Goal: Transaction & Acquisition: Purchase product/service

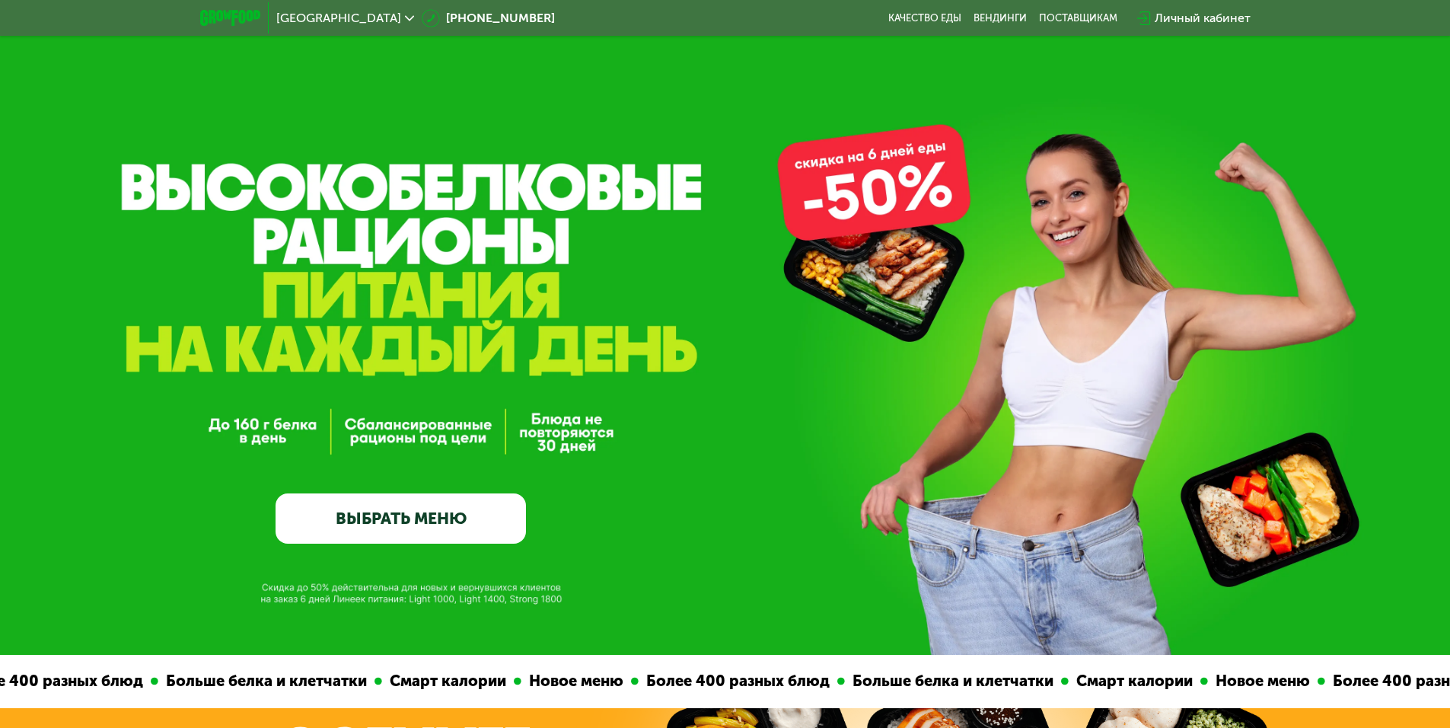
click at [246, 16] on img at bounding box center [230, 18] width 60 height 16
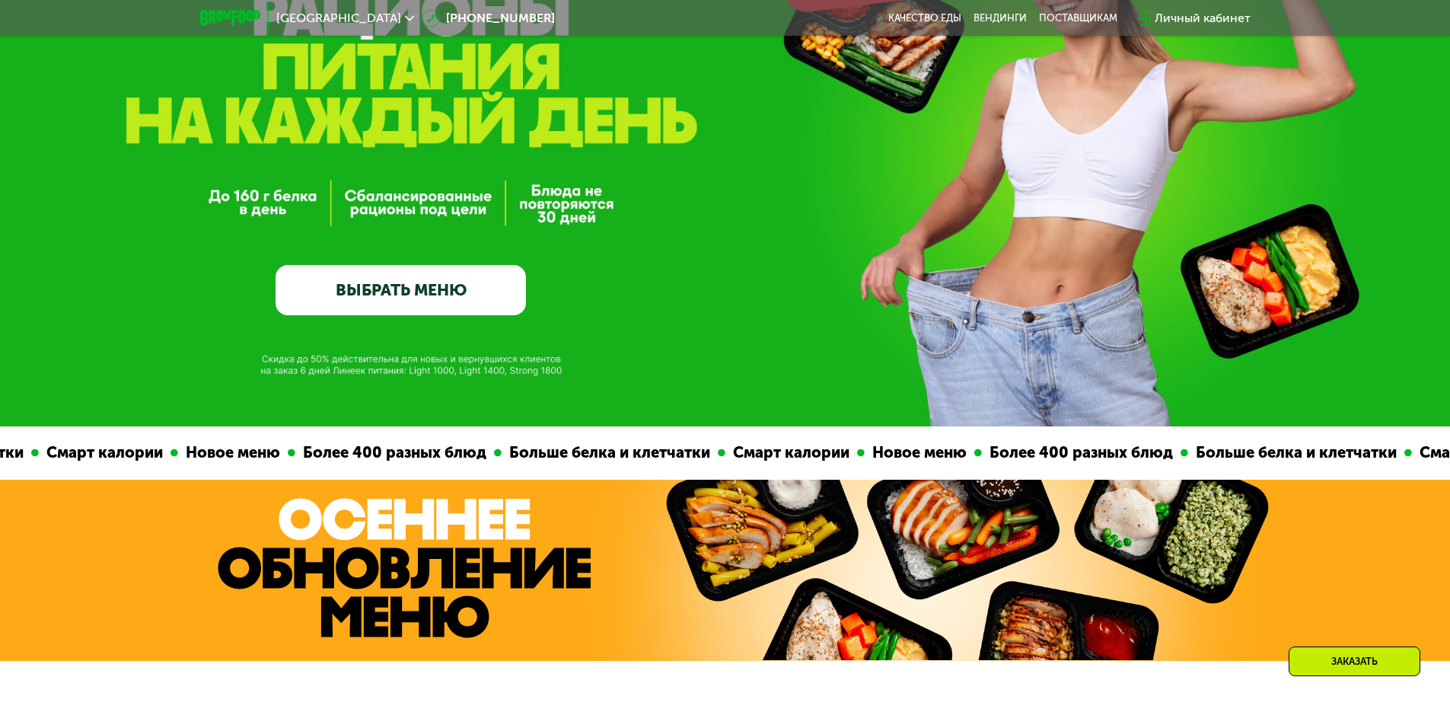
click at [426, 297] on link "ВЫБРАТЬ МЕНЮ" at bounding box center [401, 290] width 250 height 50
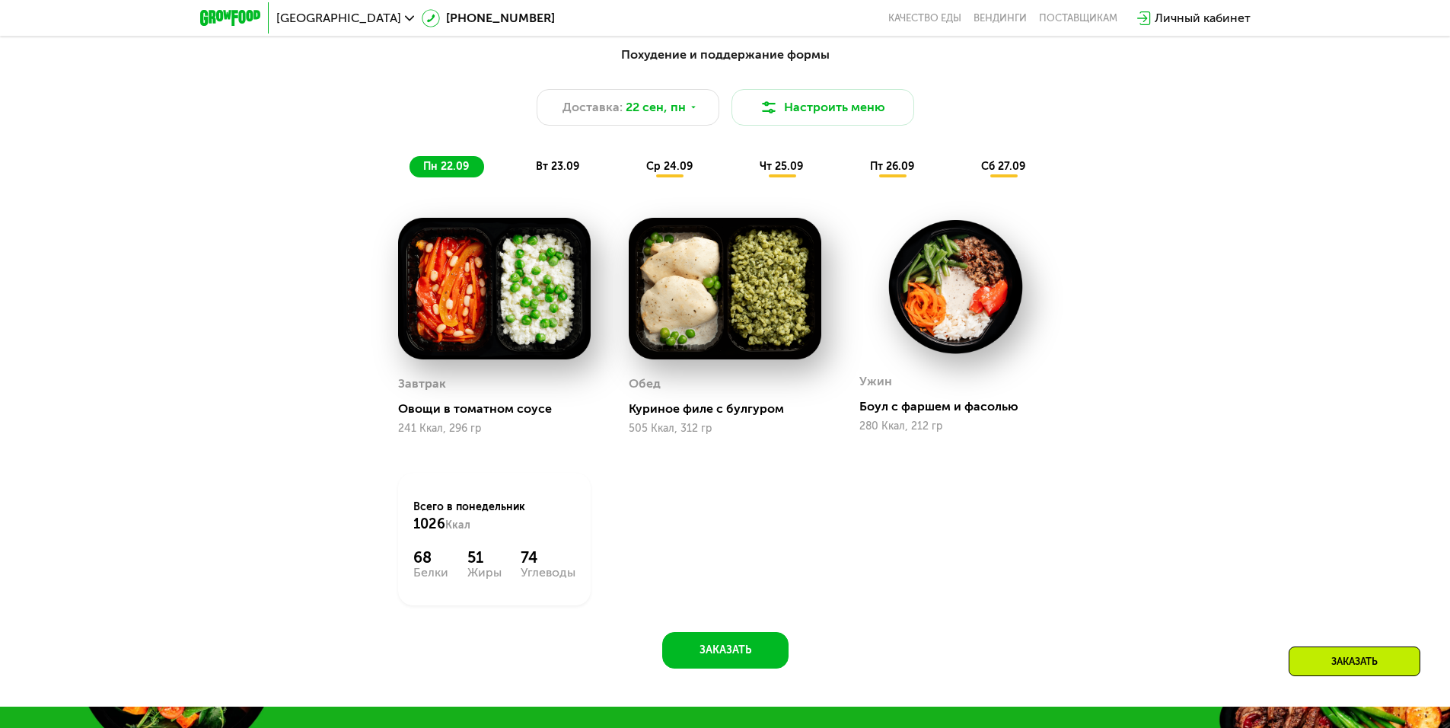
scroll to position [1415, 0]
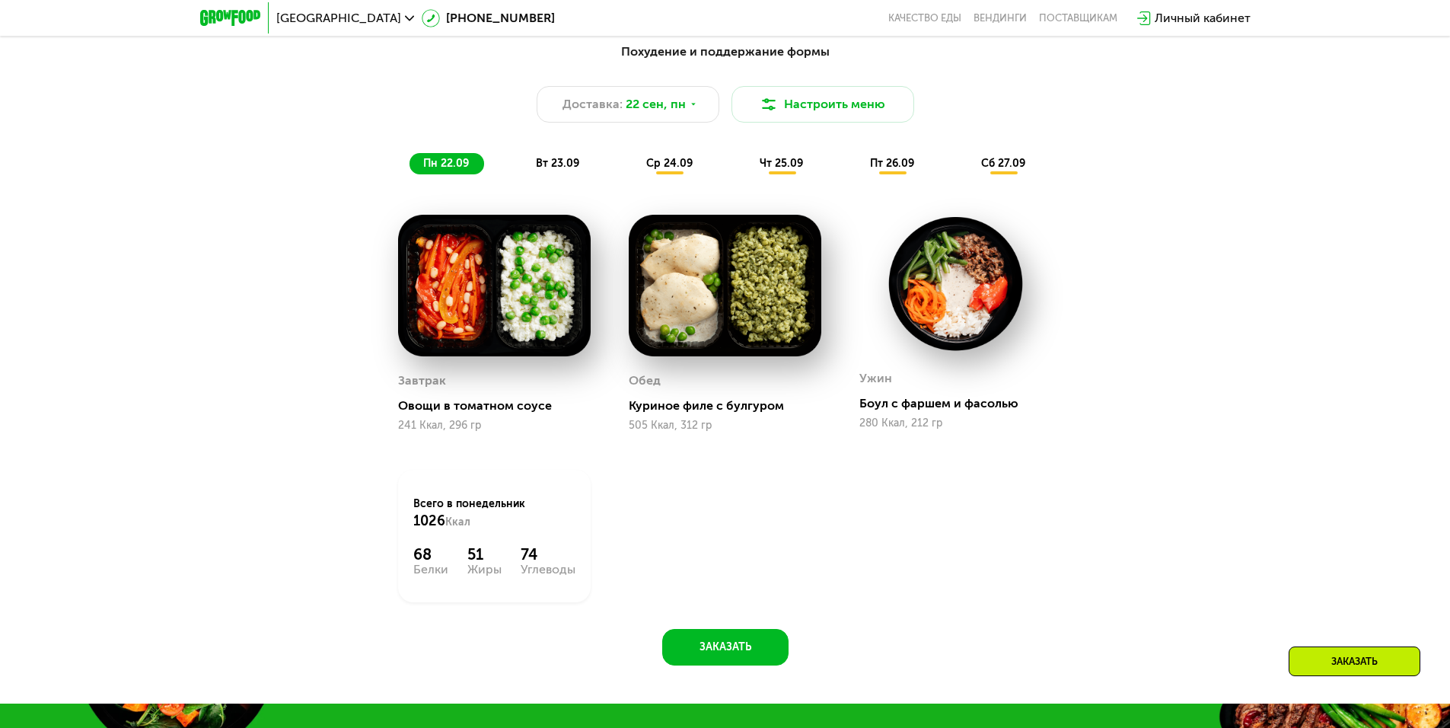
click at [567, 161] on span "вт 23.09" at bounding box center [557, 163] width 43 height 13
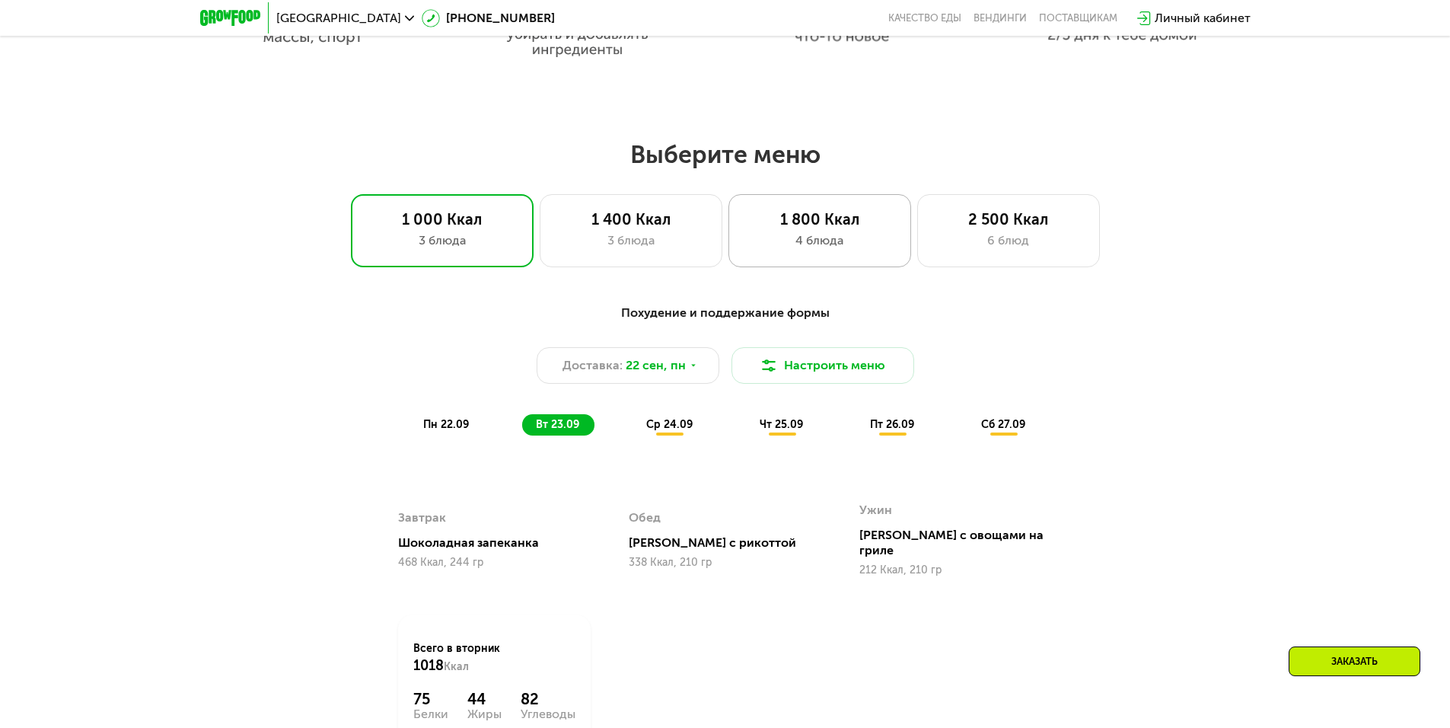
scroll to position [1034, 0]
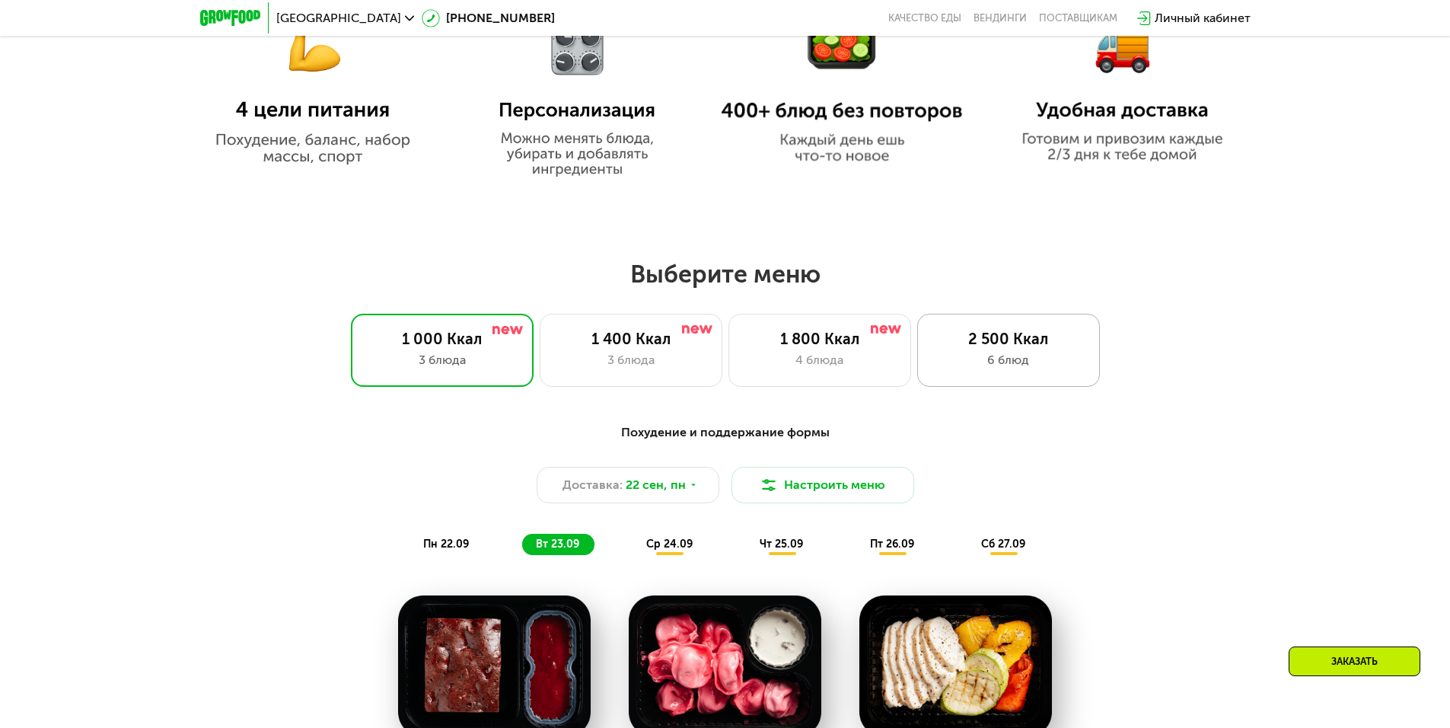
click at [1000, 348] on div "2 500 Ккал" at bounding box center [1008, 339] width 151 height 18
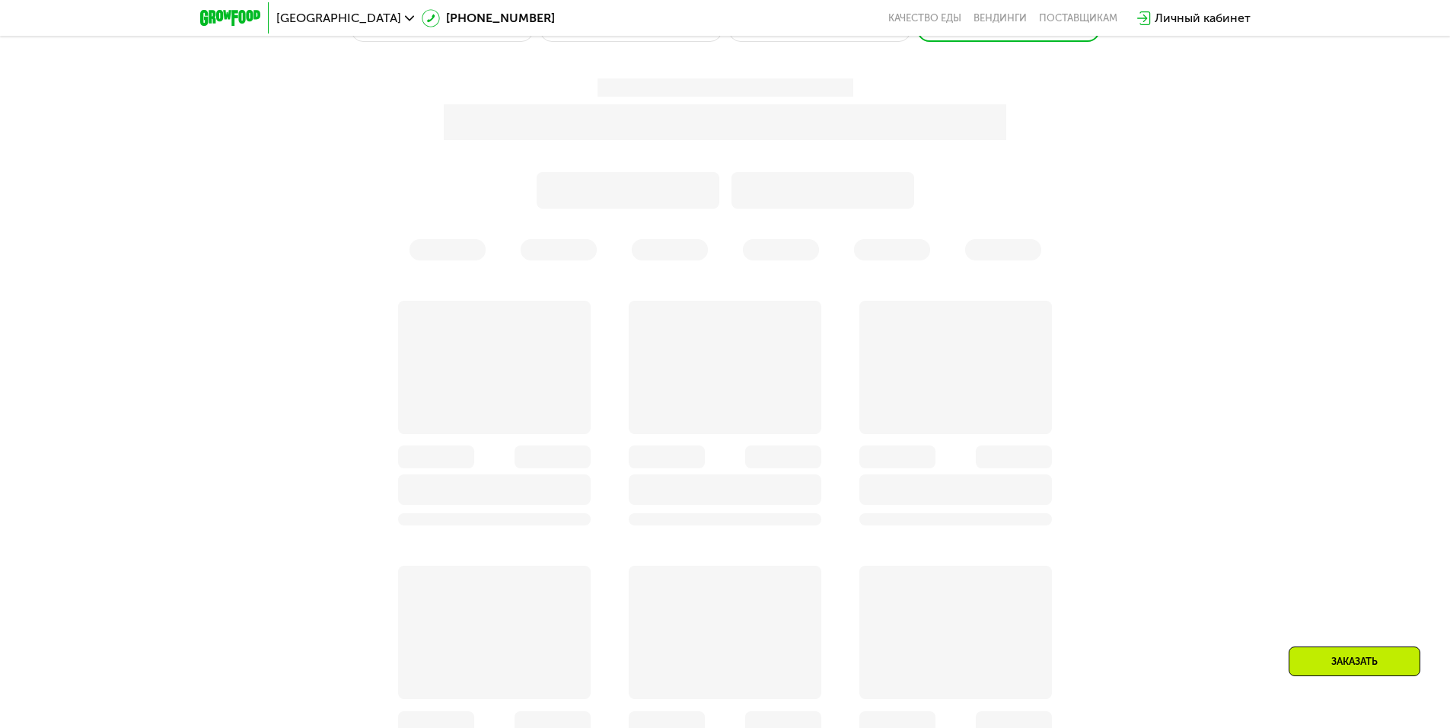
scroll to position [1491, 0]
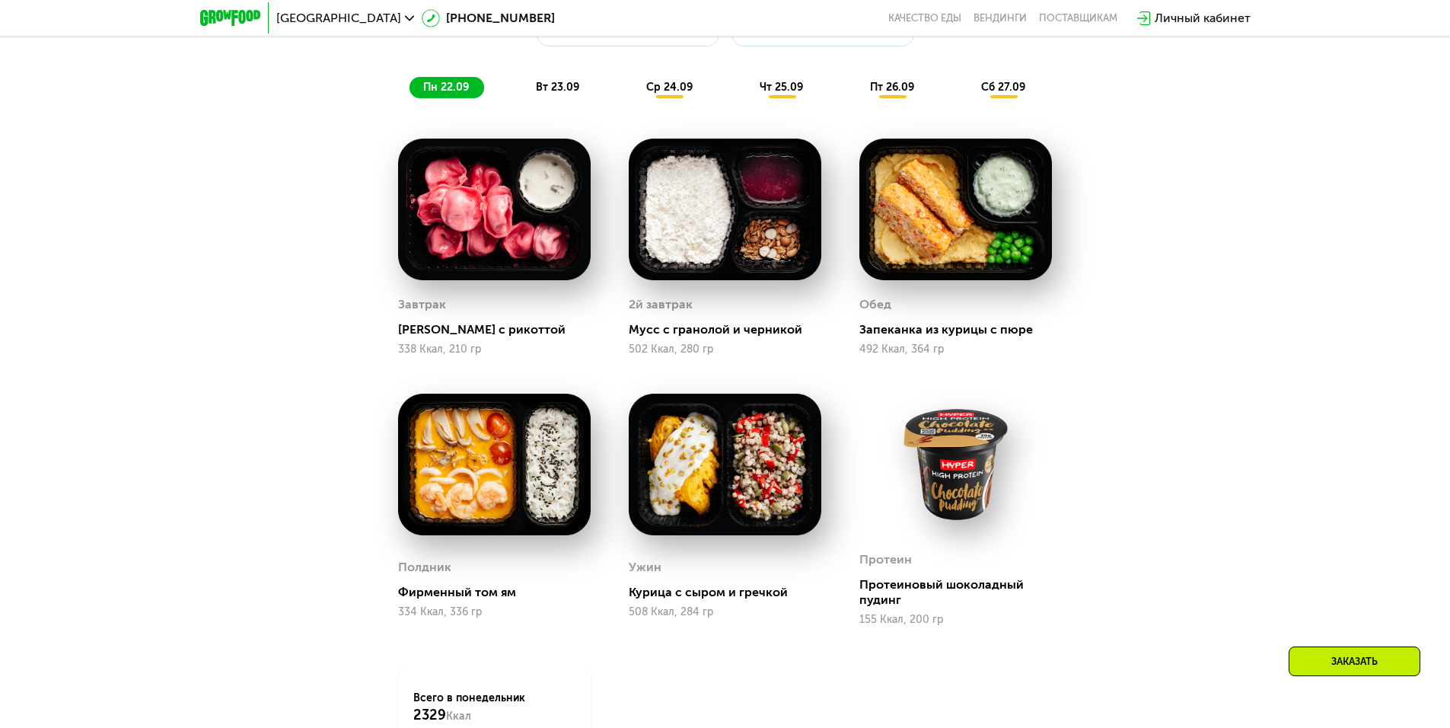
click at [562, 91] on span "вт 23.09" at bounding box center [557, 87] width 43 height 13
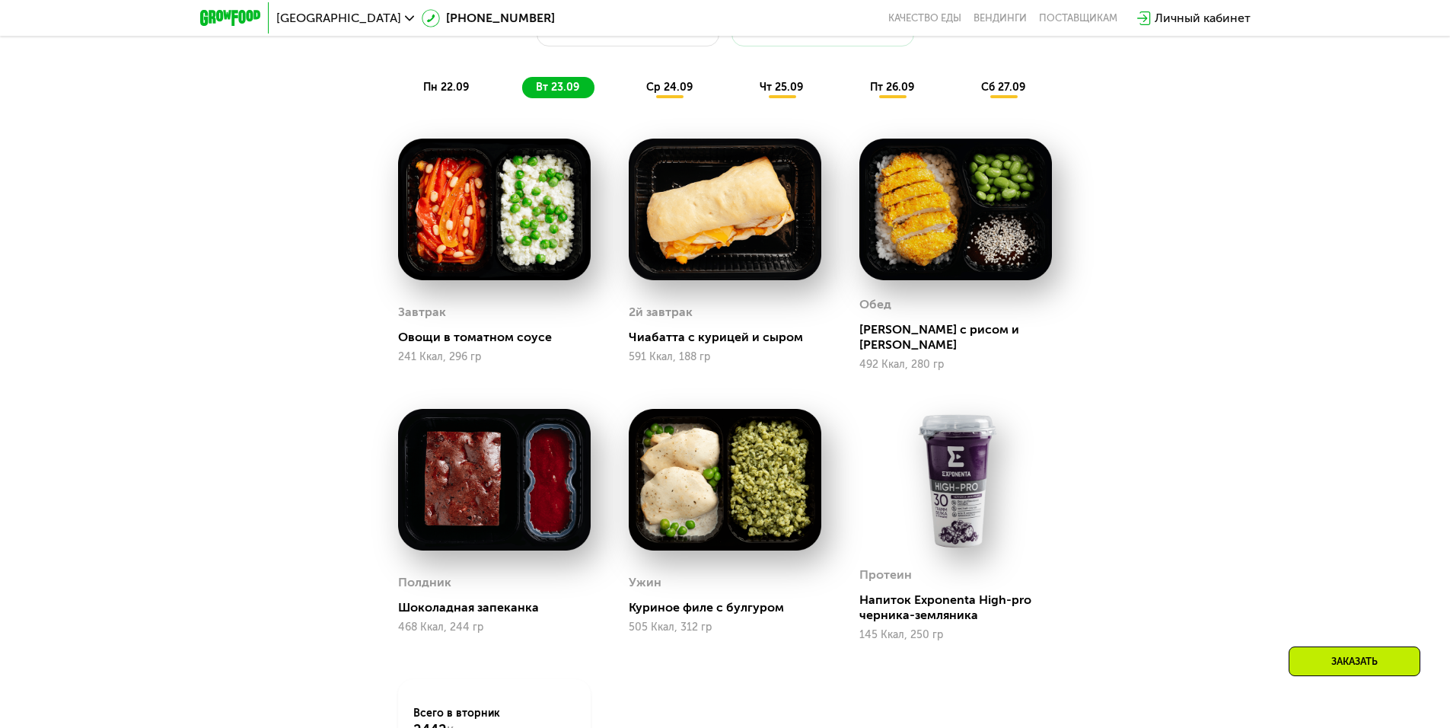
click at [648, 94] on span "ср 24.09" at bounding box center [669, 87] width 46 height 13
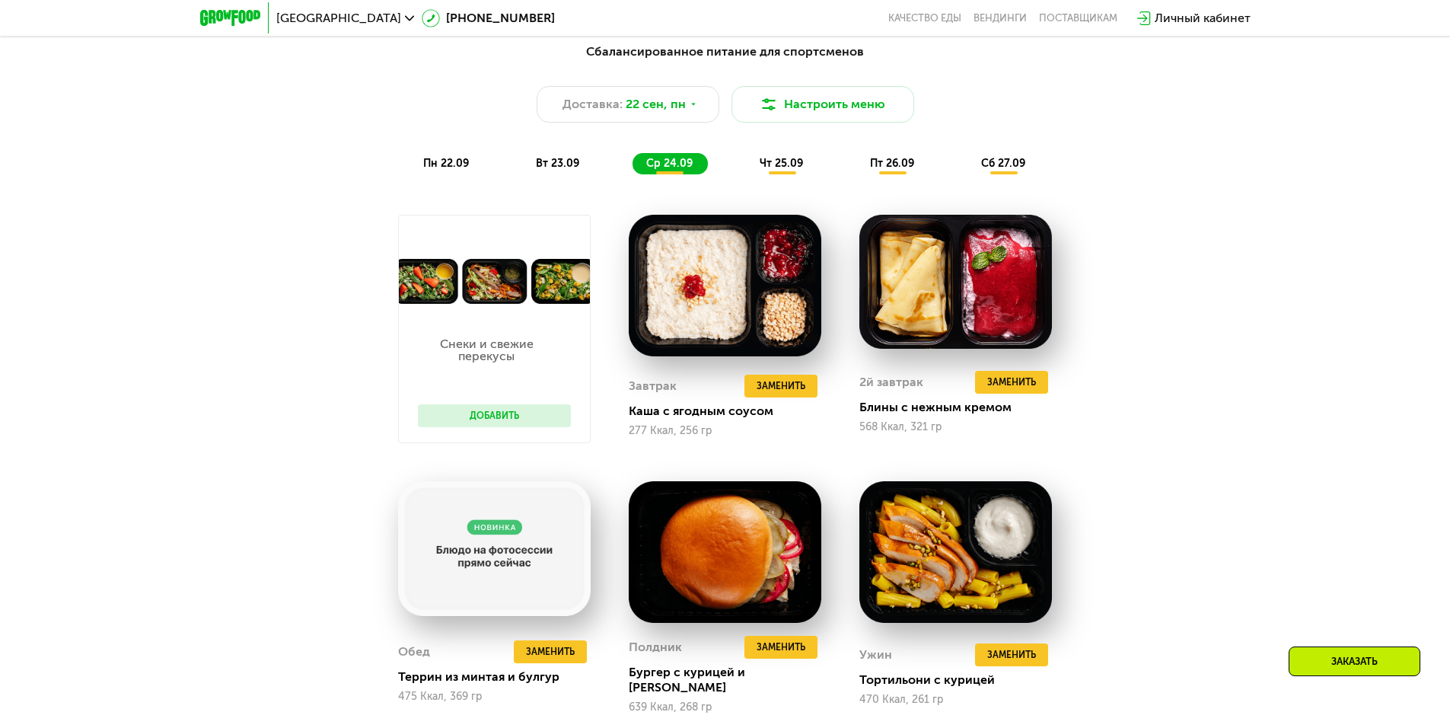
click at [775, 162] on span "чт 25.09" at bounding box center [781, 163] width 43 height 13
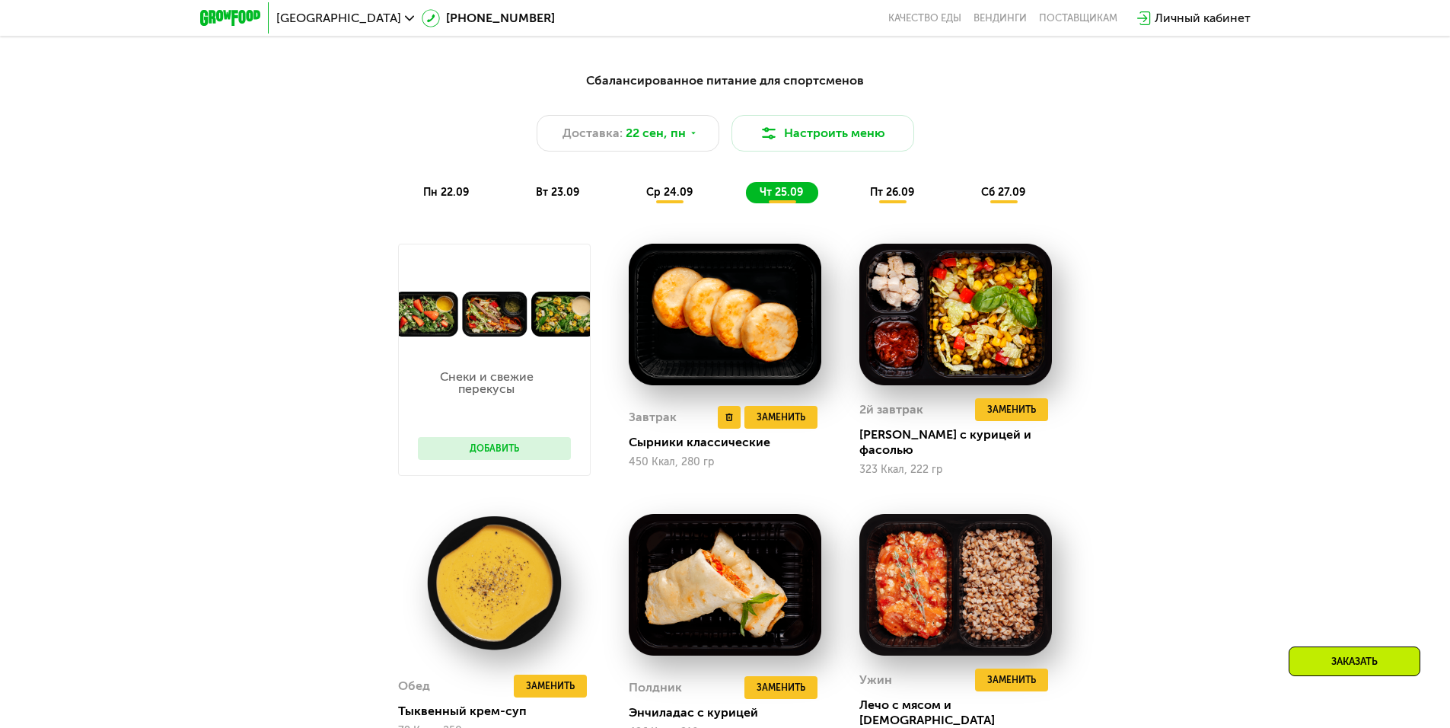
scroll to position [1339, 0]
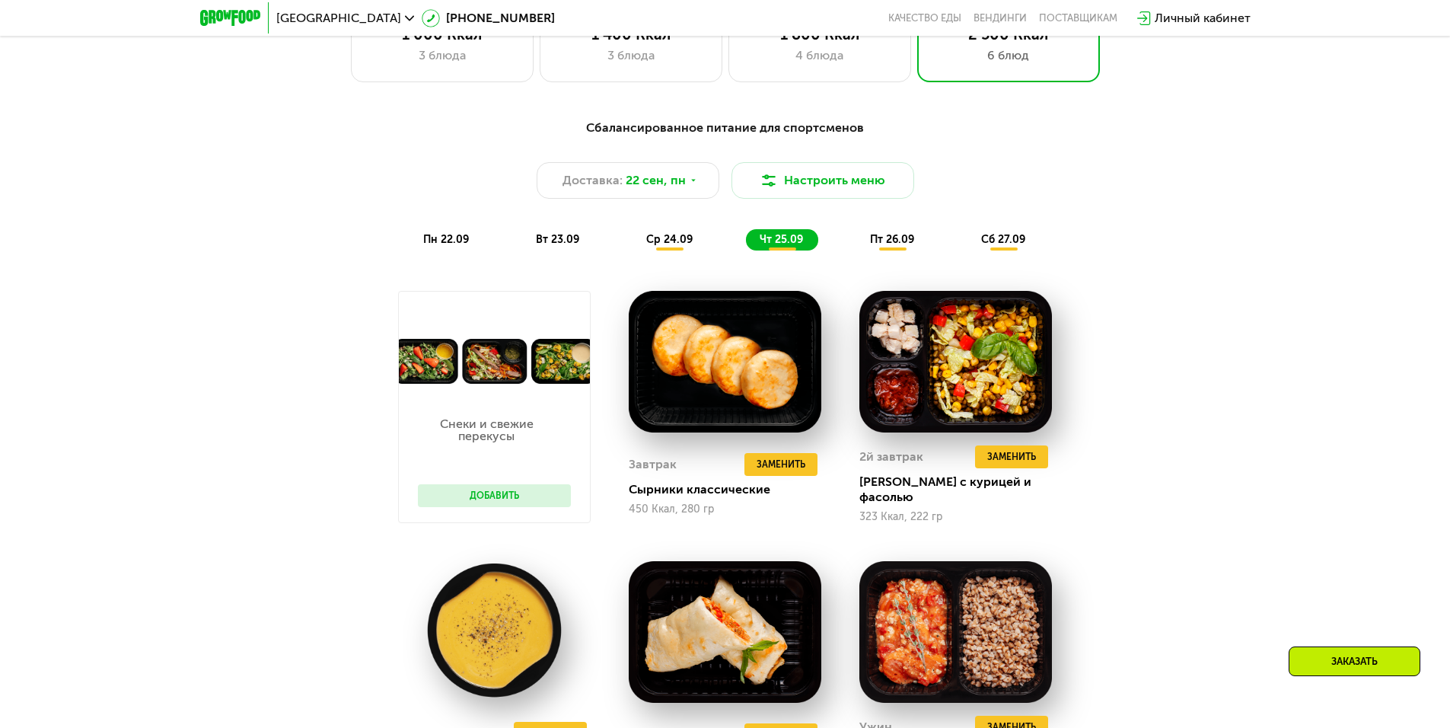
click at [537, 504] on button "Добавить" at bounding box center [494, 495] width 153 height 23
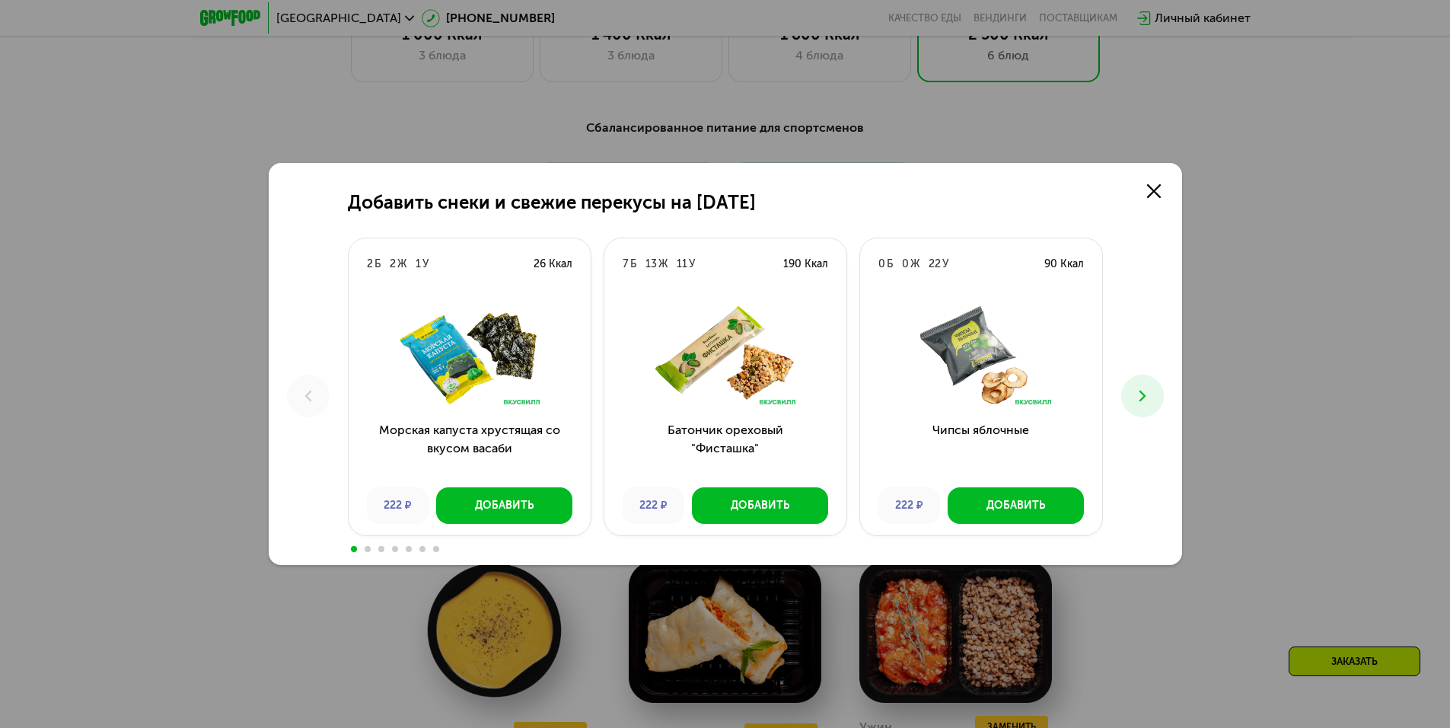
click at [1157, 382] on button at bounding box center [1143, 396] width 43 height 43
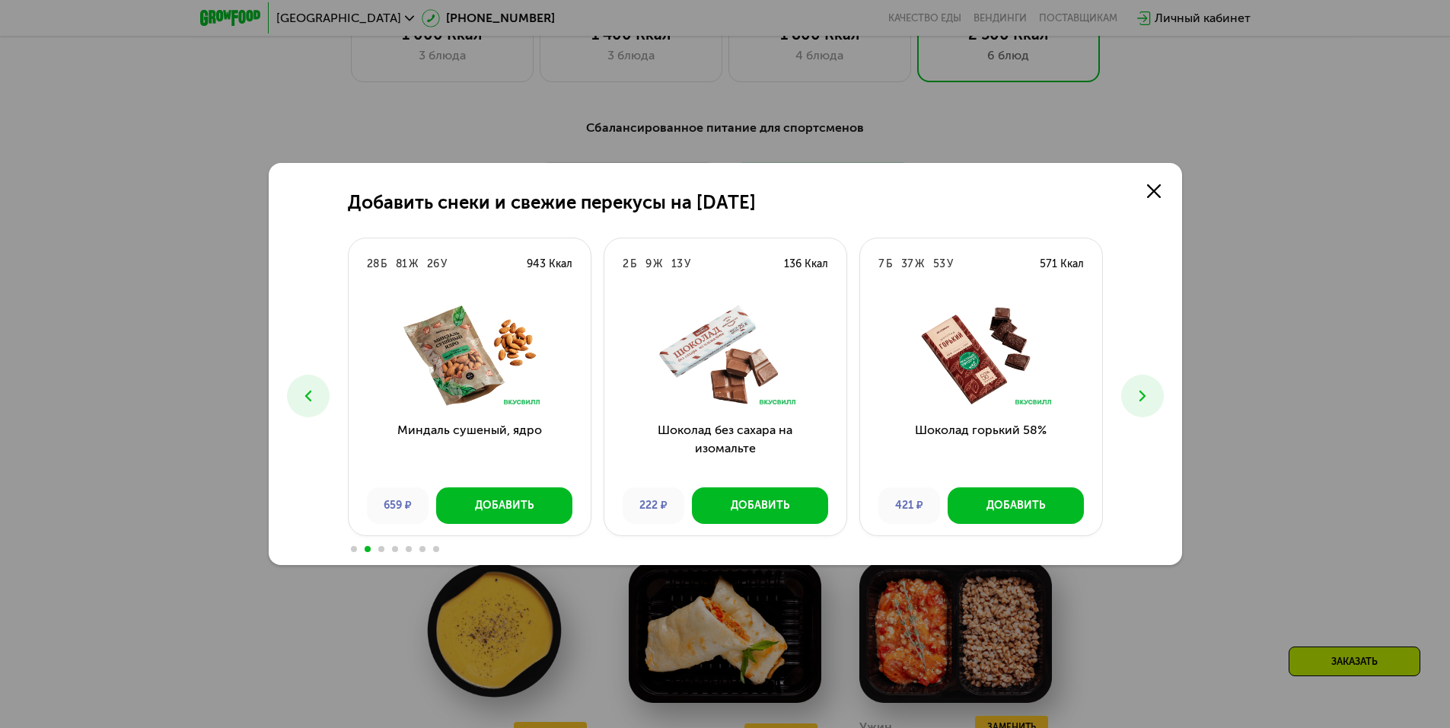
click at [1150, 384] on button at bounding box center [1143, 396] width 43 height 43
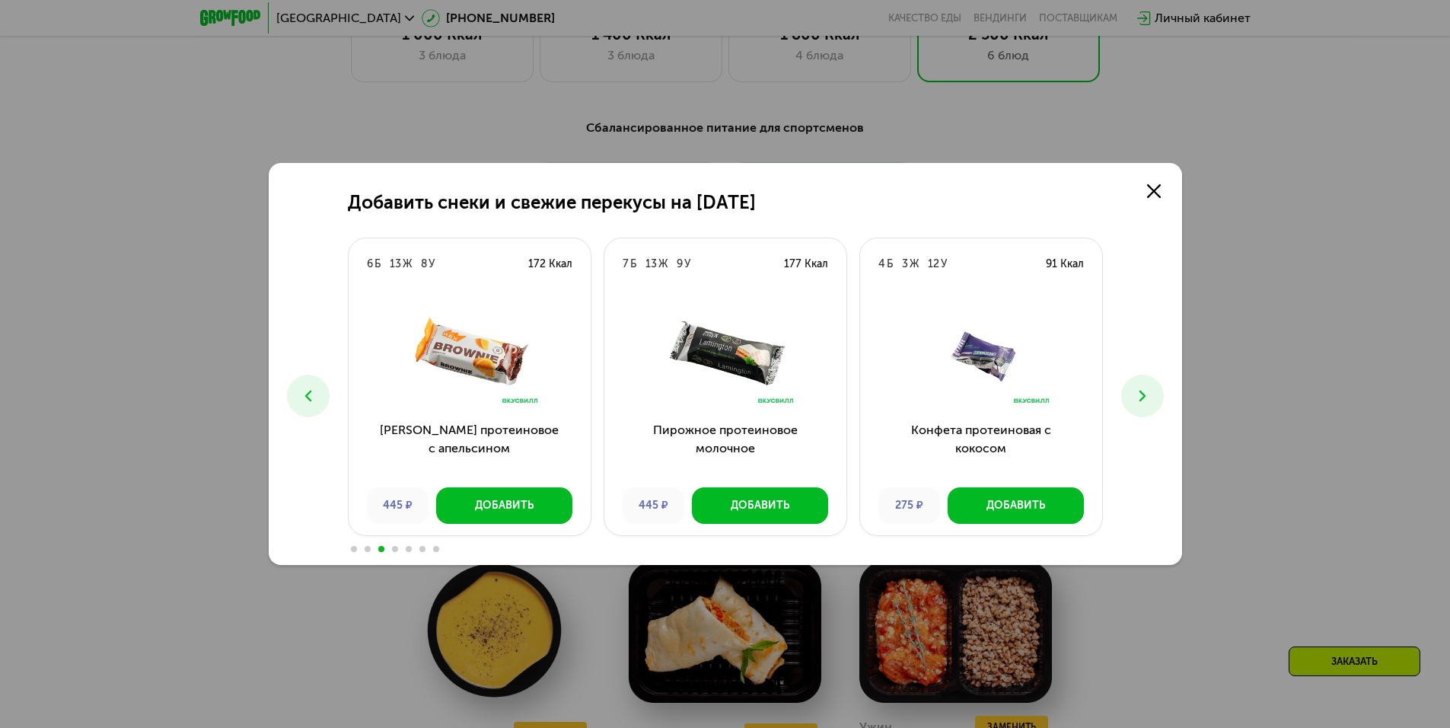
click at [1150, 384] on button at bounding box center [1143, 396] width 43 height 43
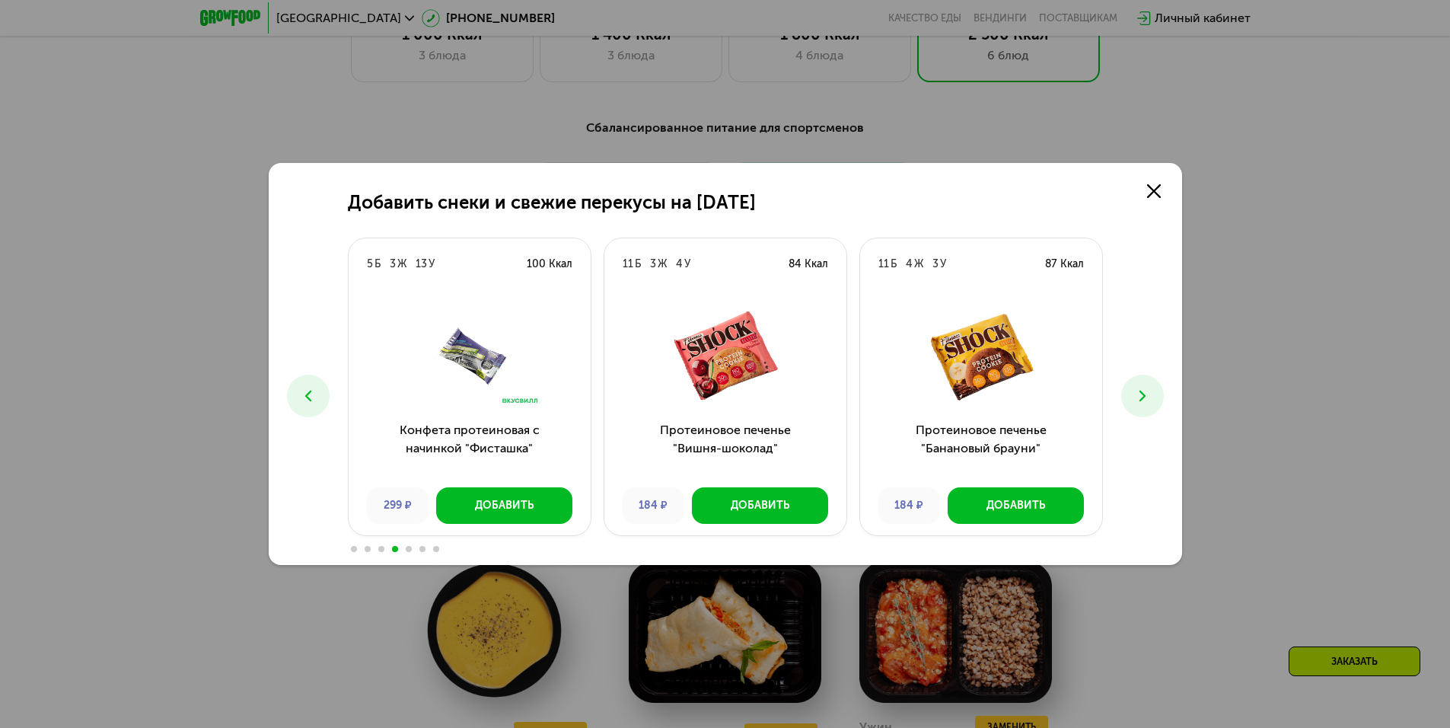
click at [1150, 384] on button at bounding box center [1143, 396] width 43 height 43
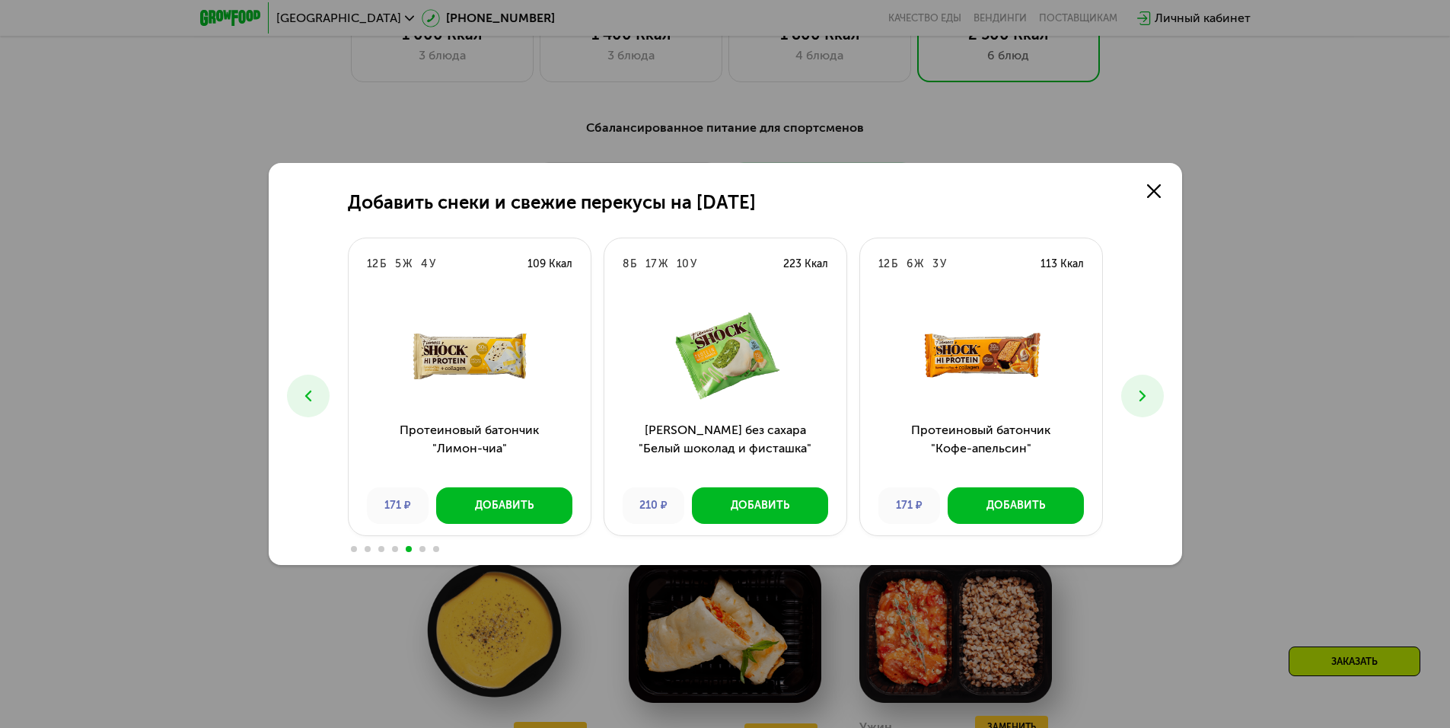
click at [1150, 384] on button at bounding box center [1143, 396] width 43 height 43
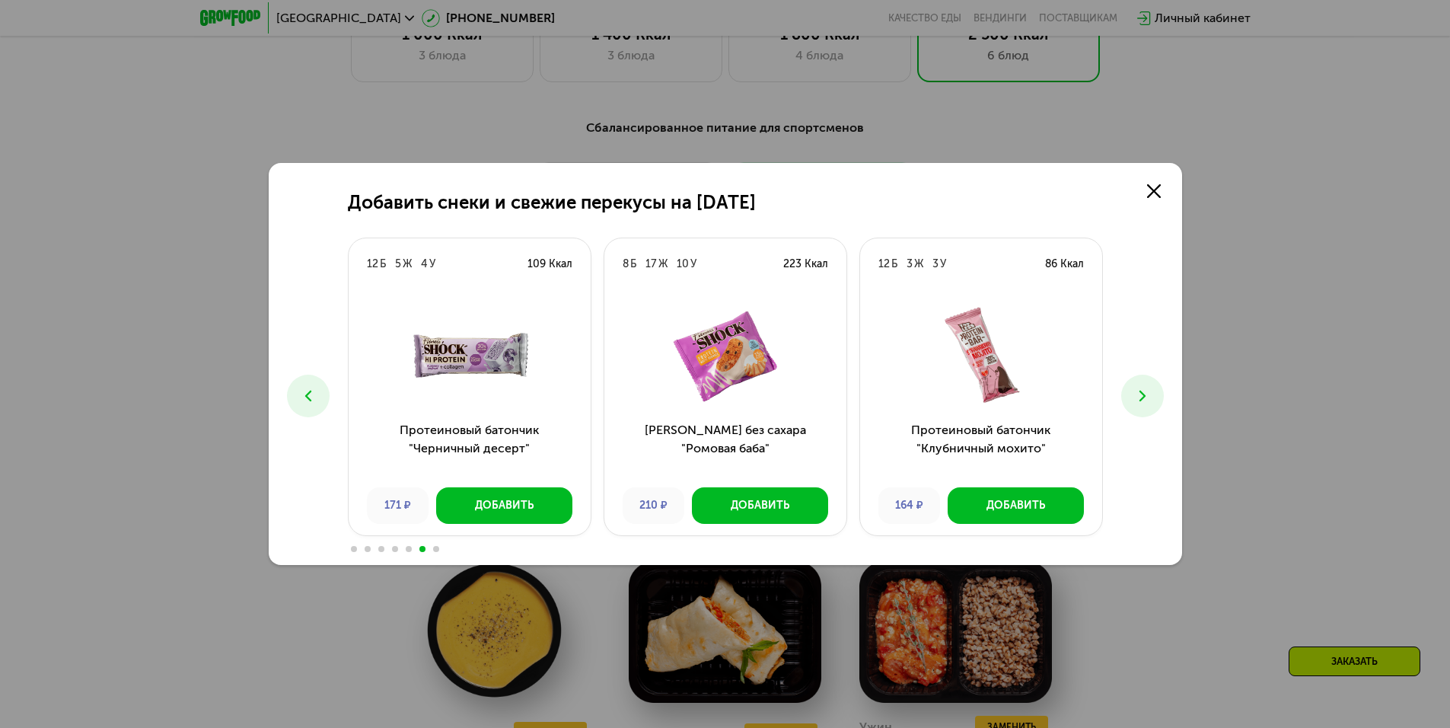
click at [1150, 384] on button at bounding box center [1143, 396] width 43 height 43
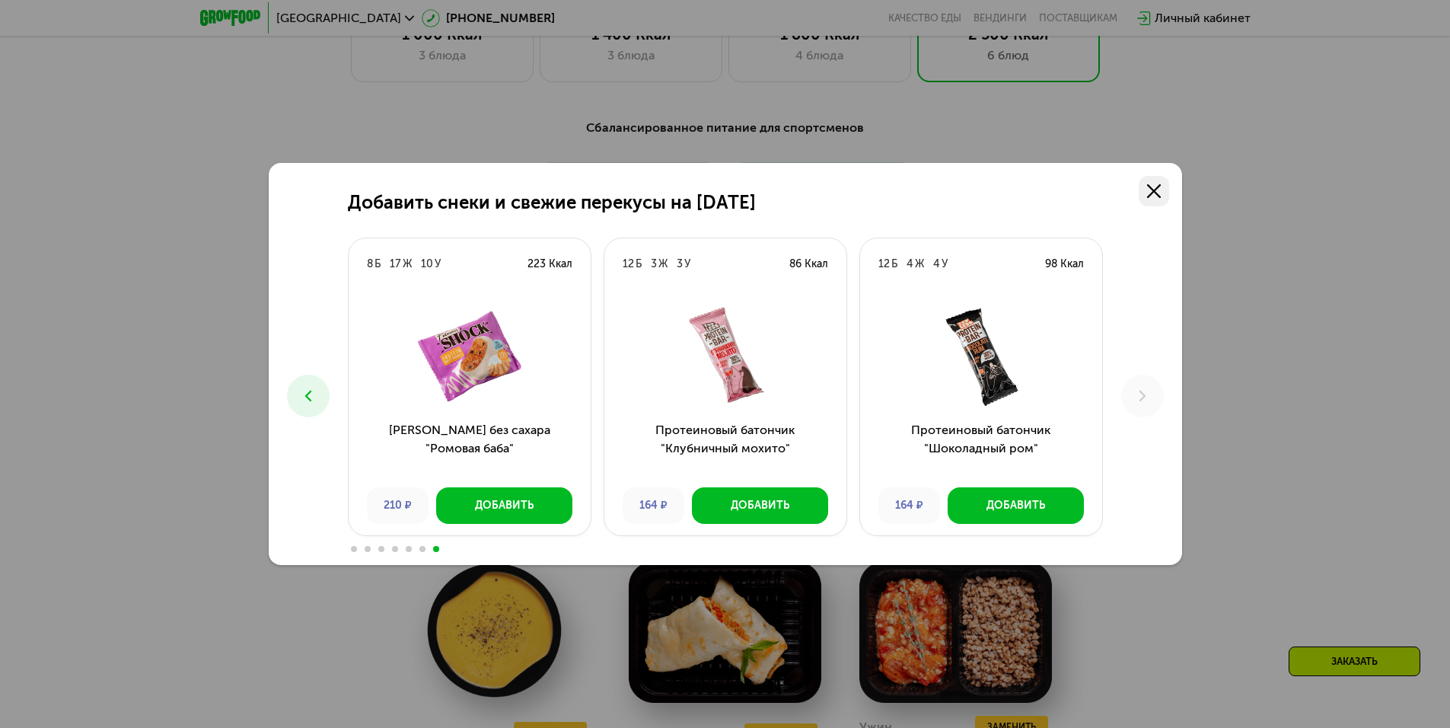
click at [1144, 185] on link at bounding box center [1154, 191] width 30 height 30
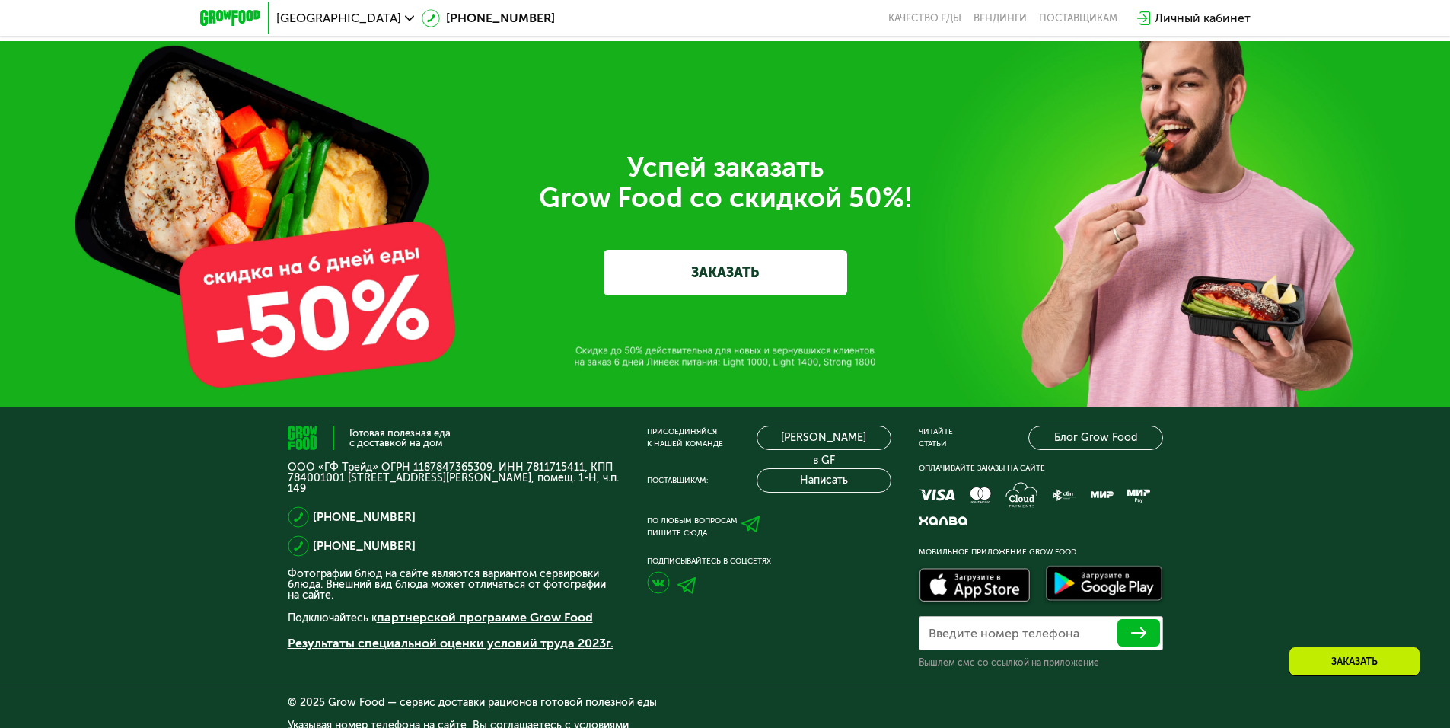
scroll to position [5544, 0]
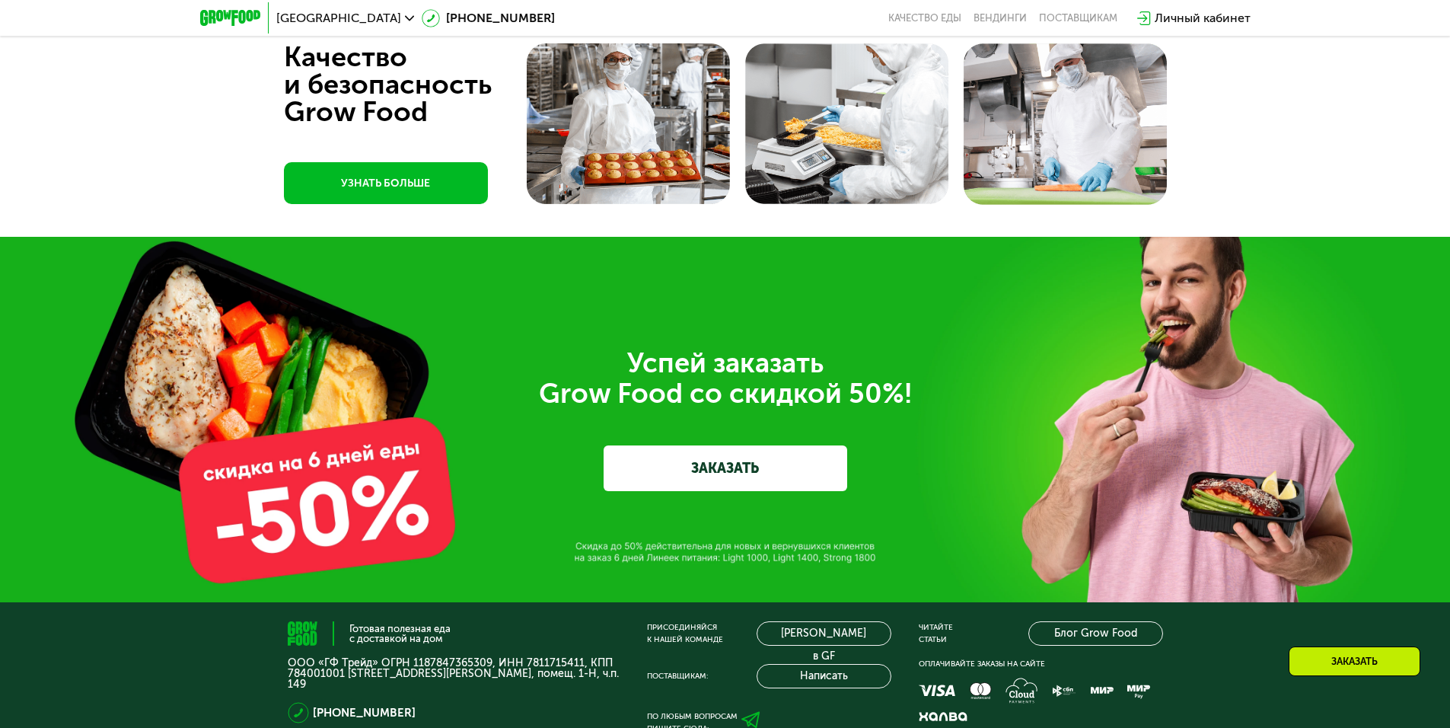
click at [700, 457] on link "ЗАКАЗАТЬ" at bounding box center [726, 468] width 244 height 46
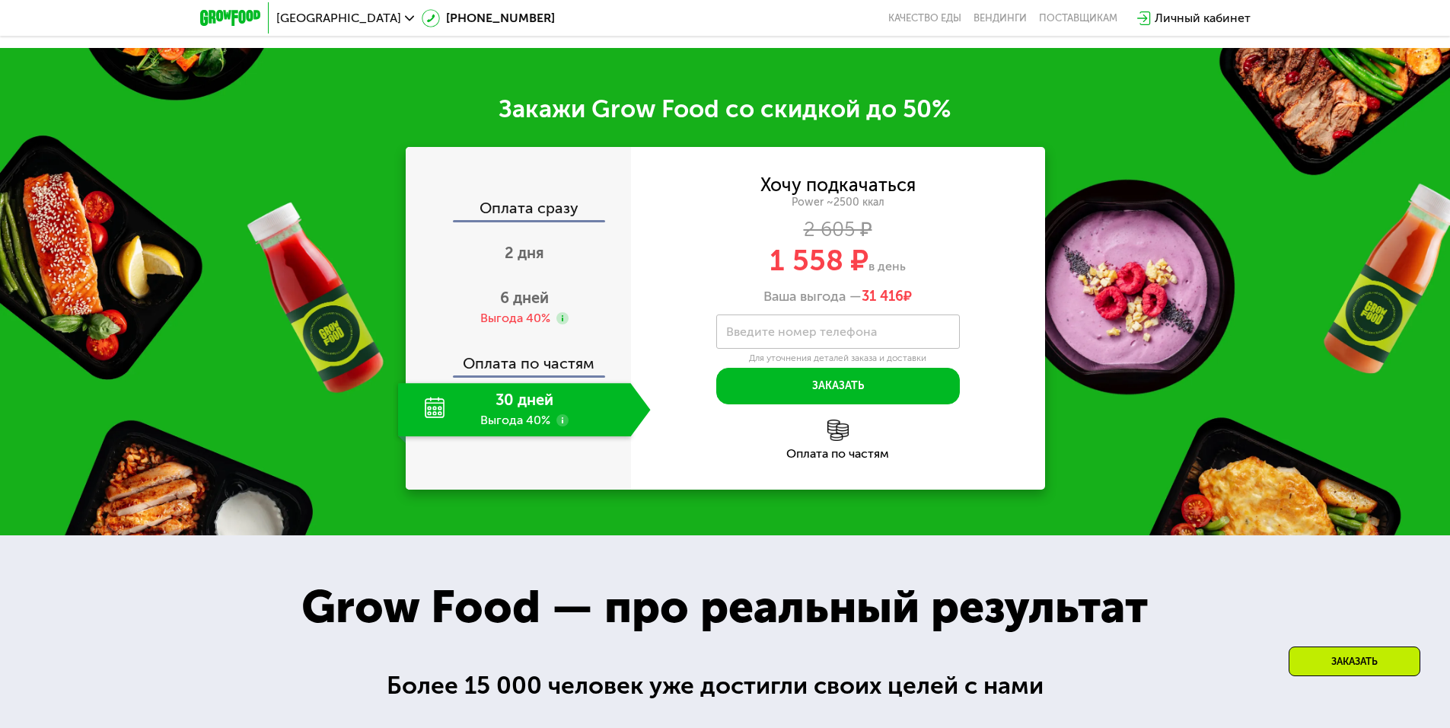
scroll to position [2435, 0]
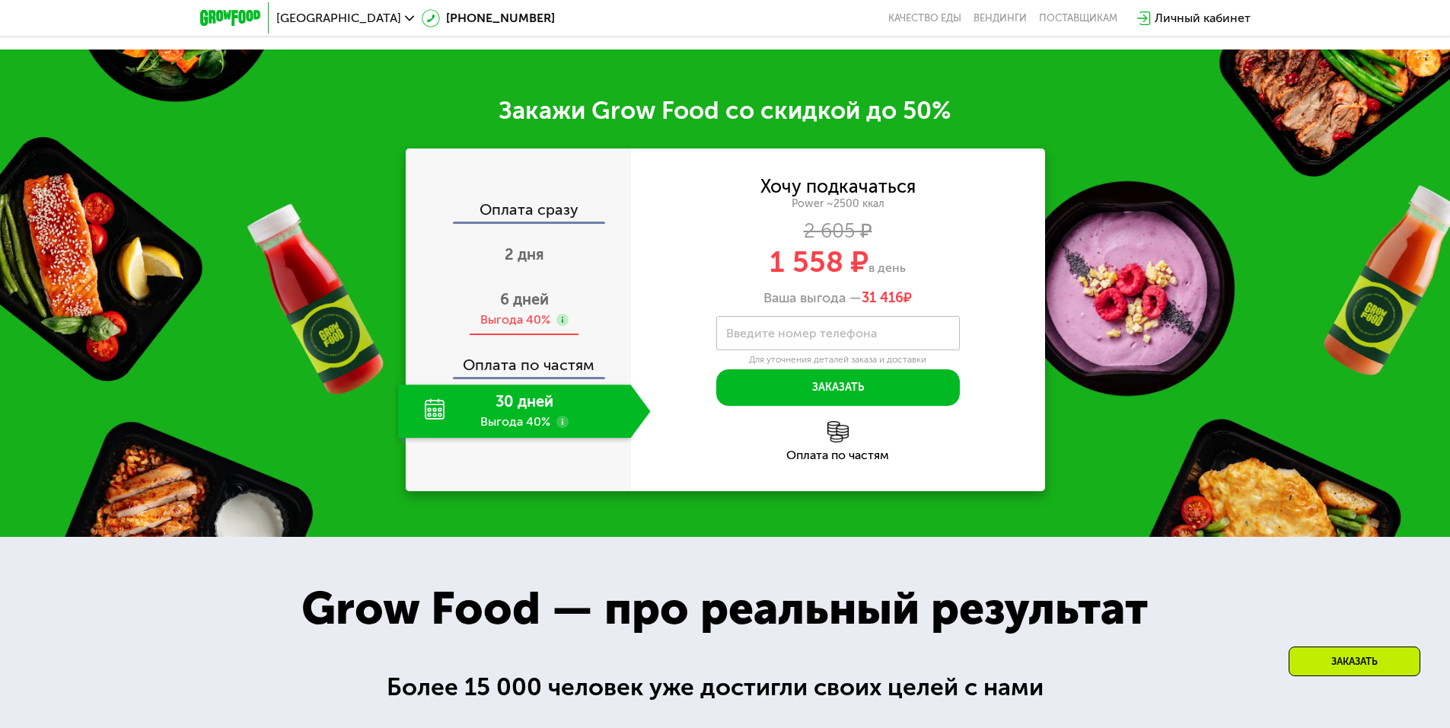
click at [550, 293] on div "6 дней Выгода 40%" at bounding box center [524, 308] width 253 height 53
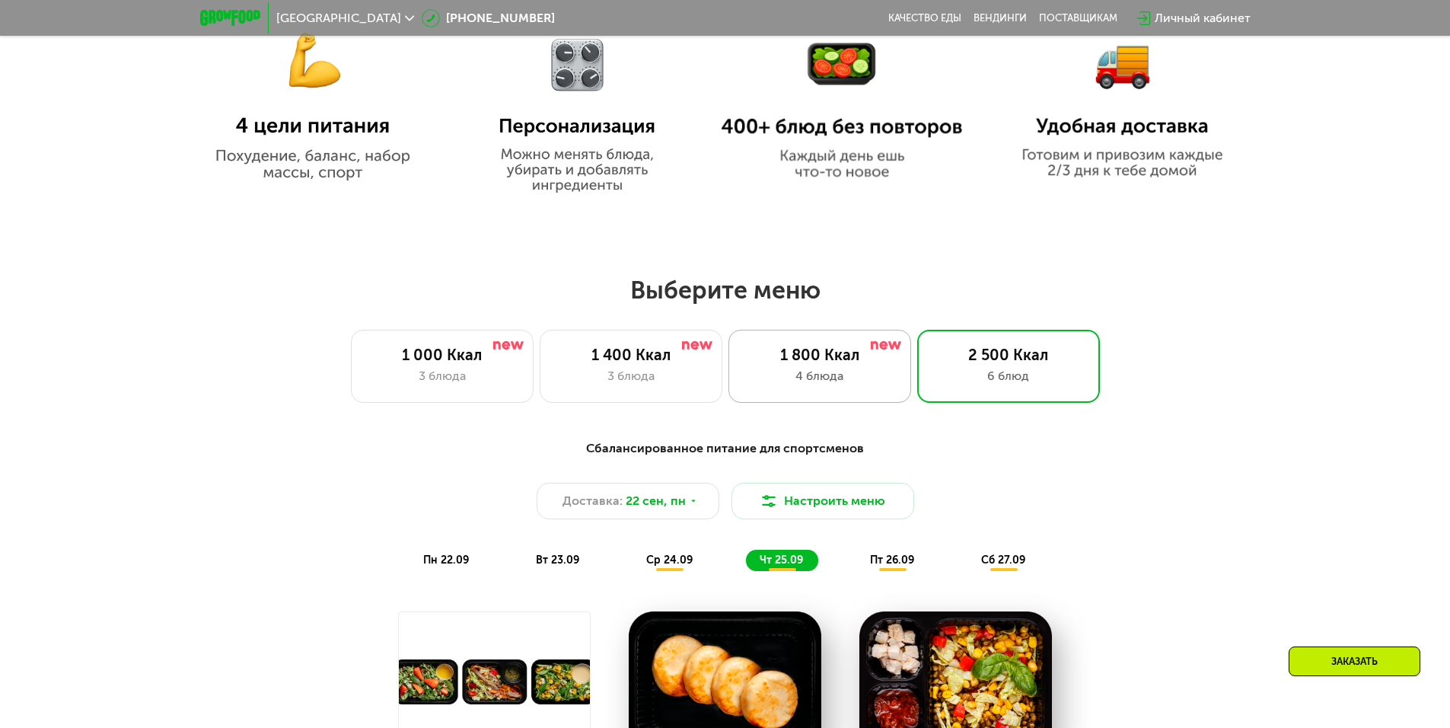
scroll to position [1064, 0]
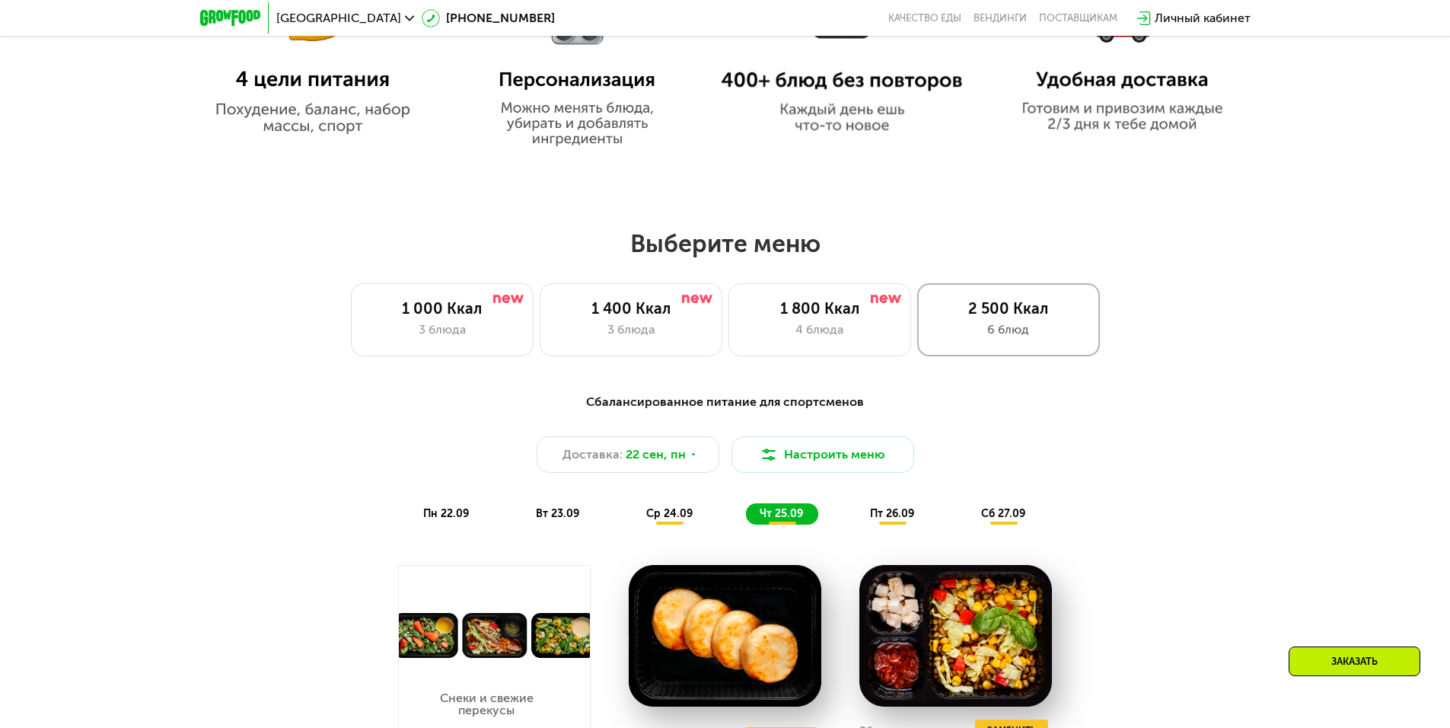
click at [974, 324] on div "2 500 Ккал 6 блюд" at bounding box center [1008, 319] width 183 height 73
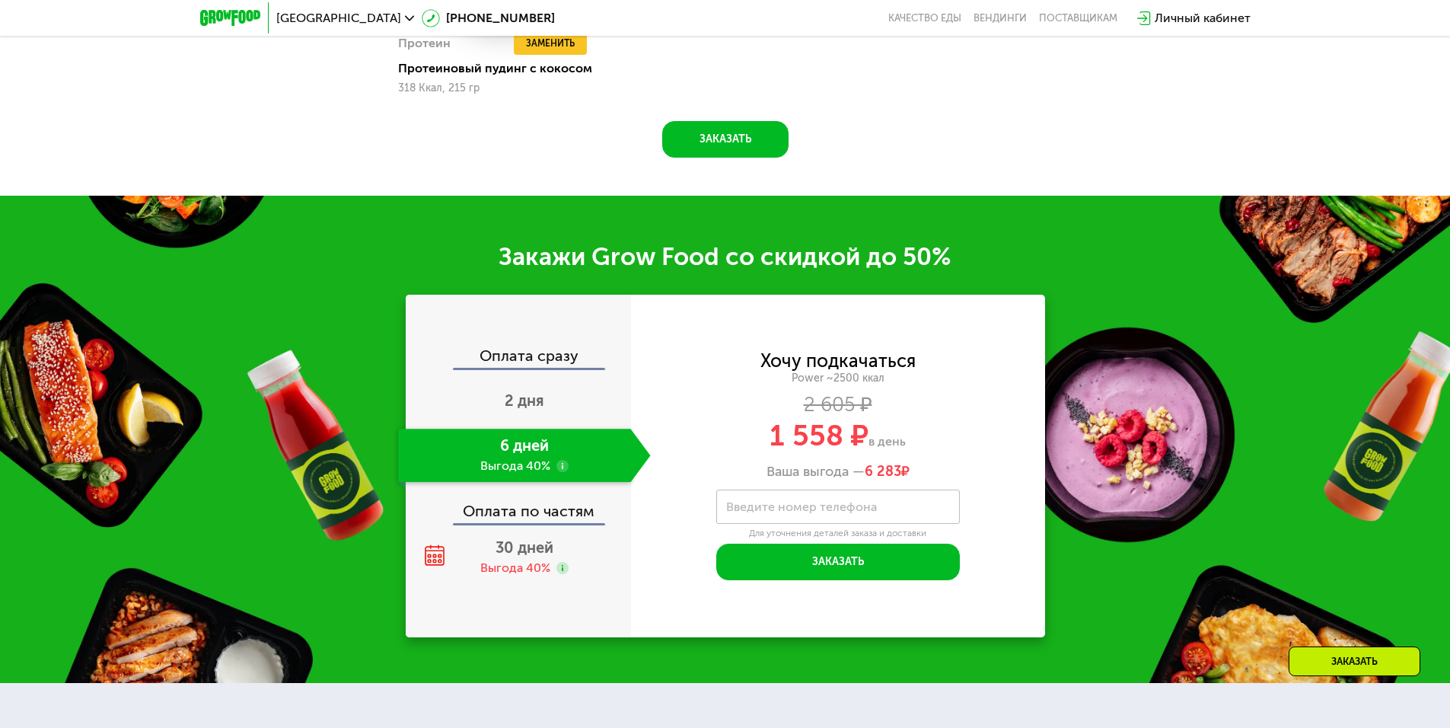
scroll to position [2283, 0]
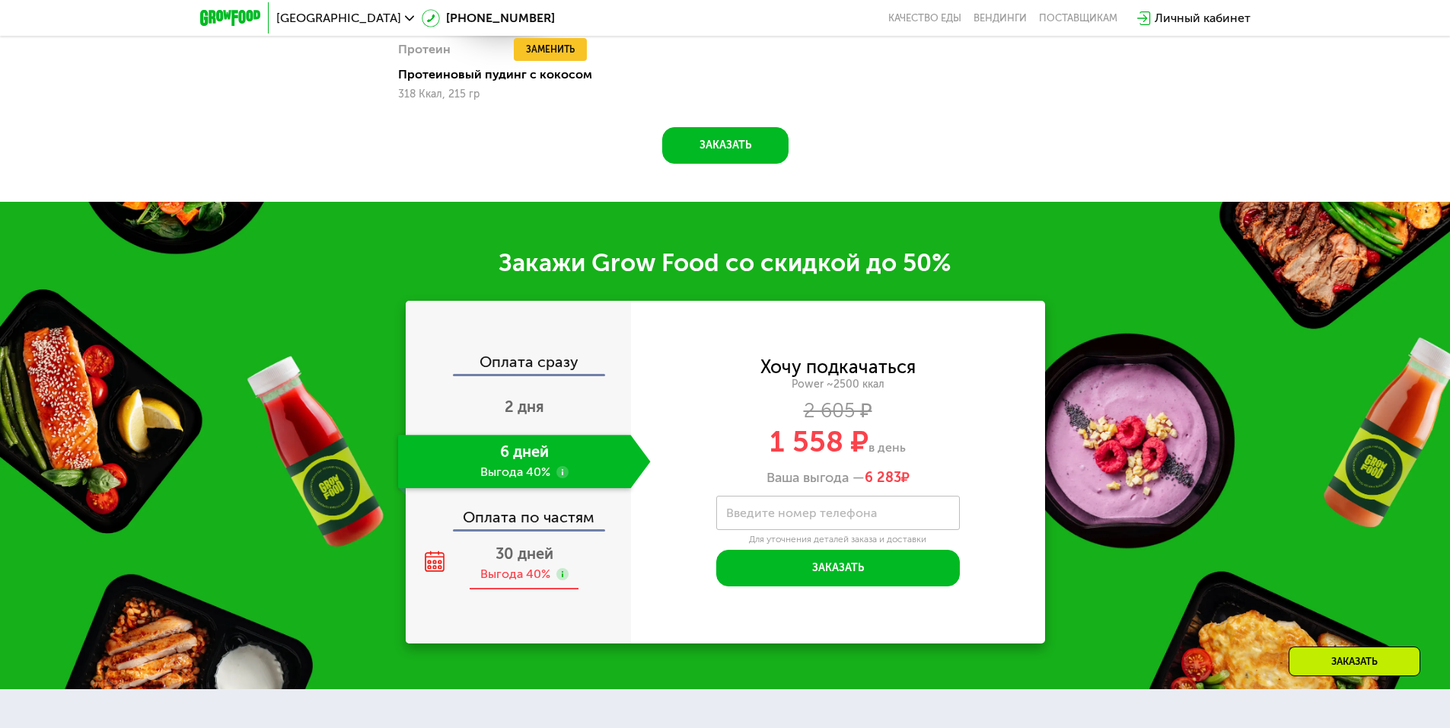
click at [490, 566] on div "Выгода 40%" at bounding box center [515, 574] width 70 height 17
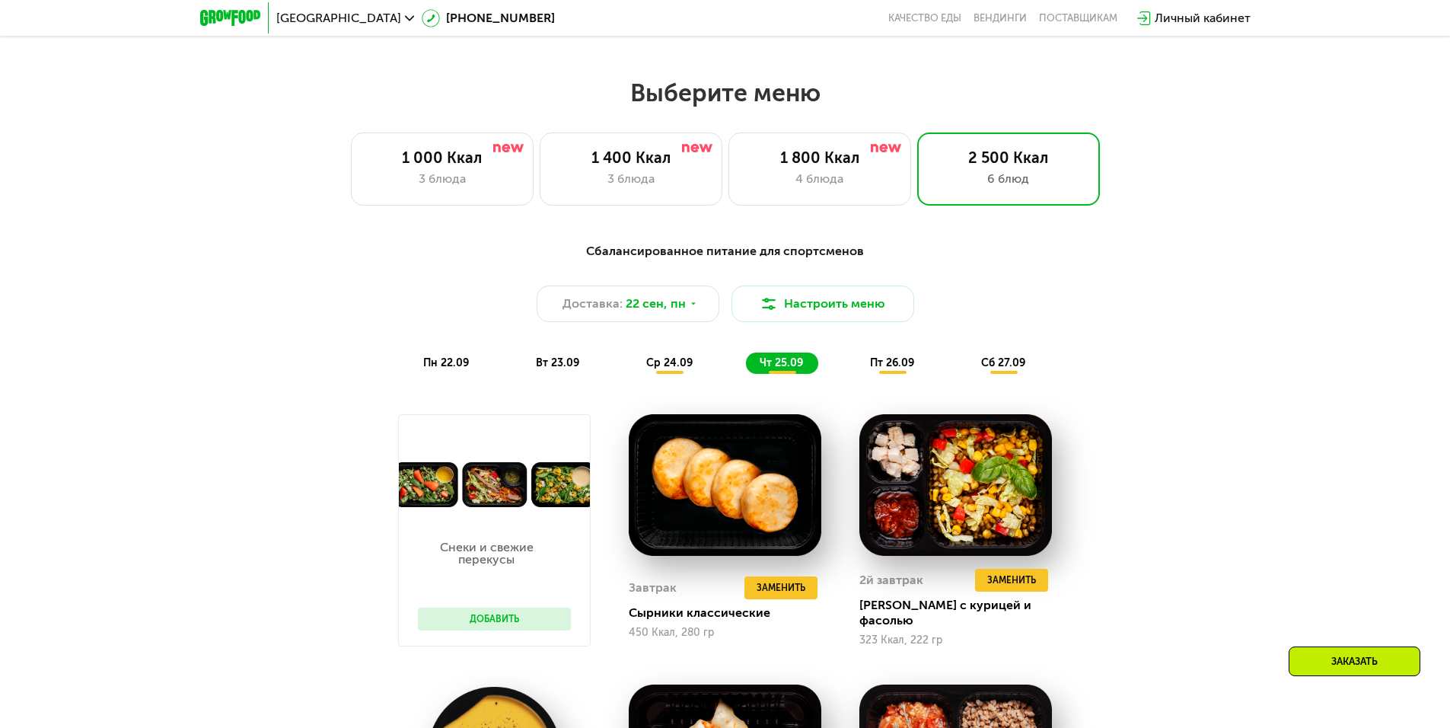
scroll to position [1217, 0]
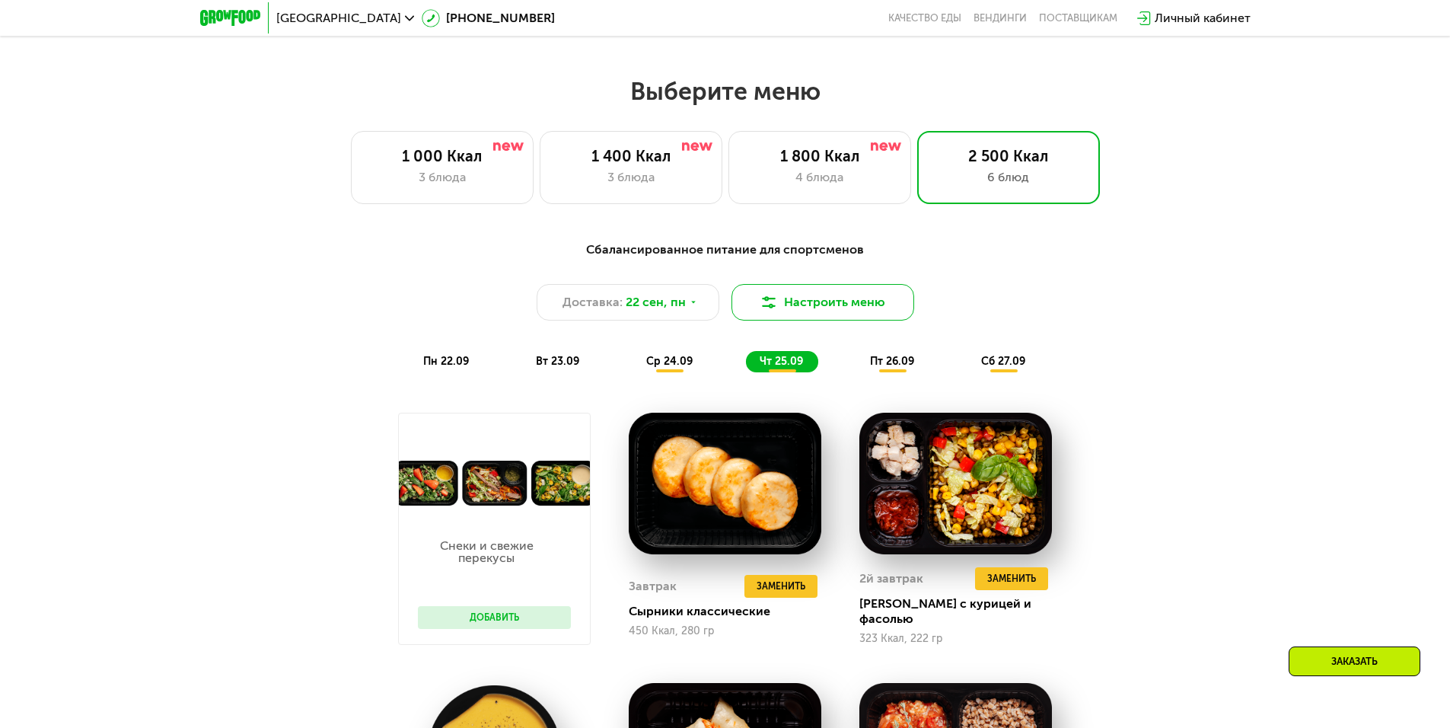
click at [815, 311] on button "Настроить меню" at bounding box center [823, 302] width 183 height 37
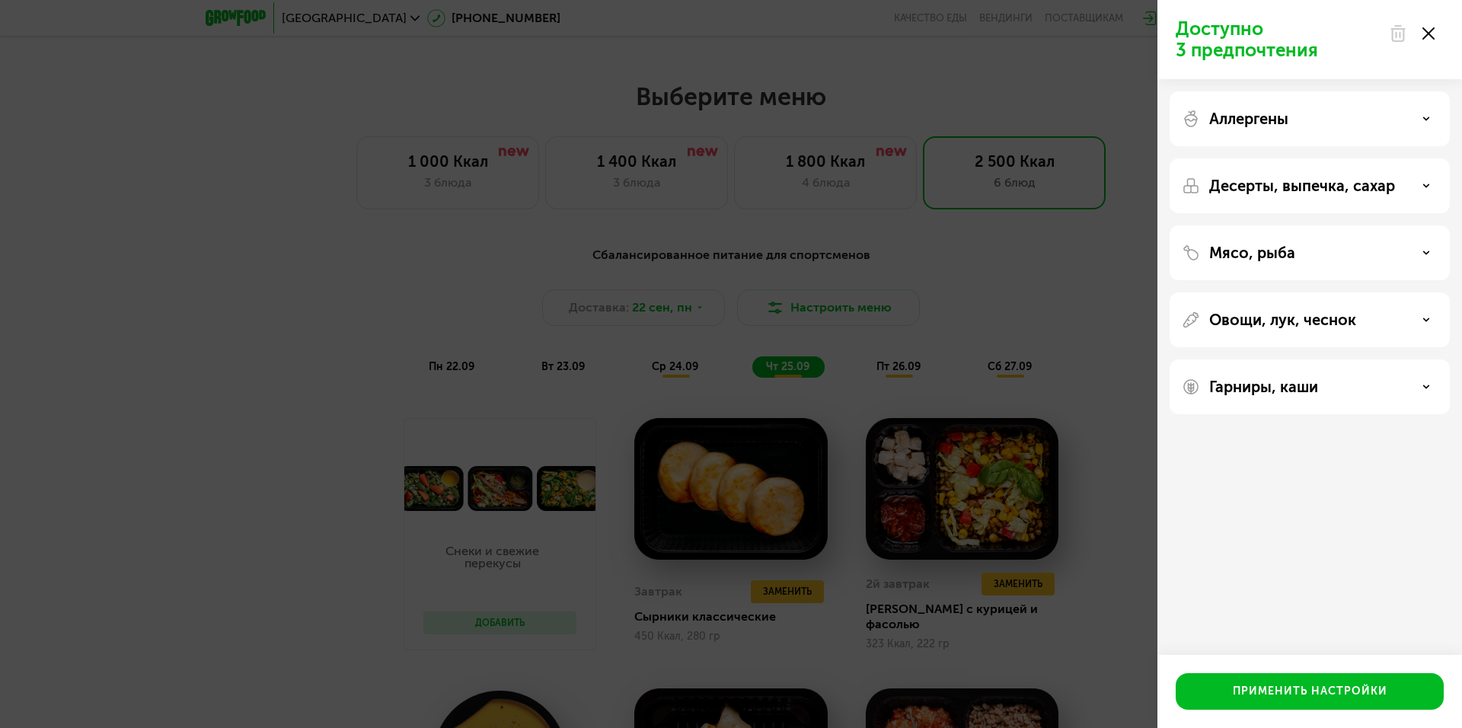
click at [1284, 247] on p "Мясо, рыба" at bounding box center [1252, 253] width 86 height 18
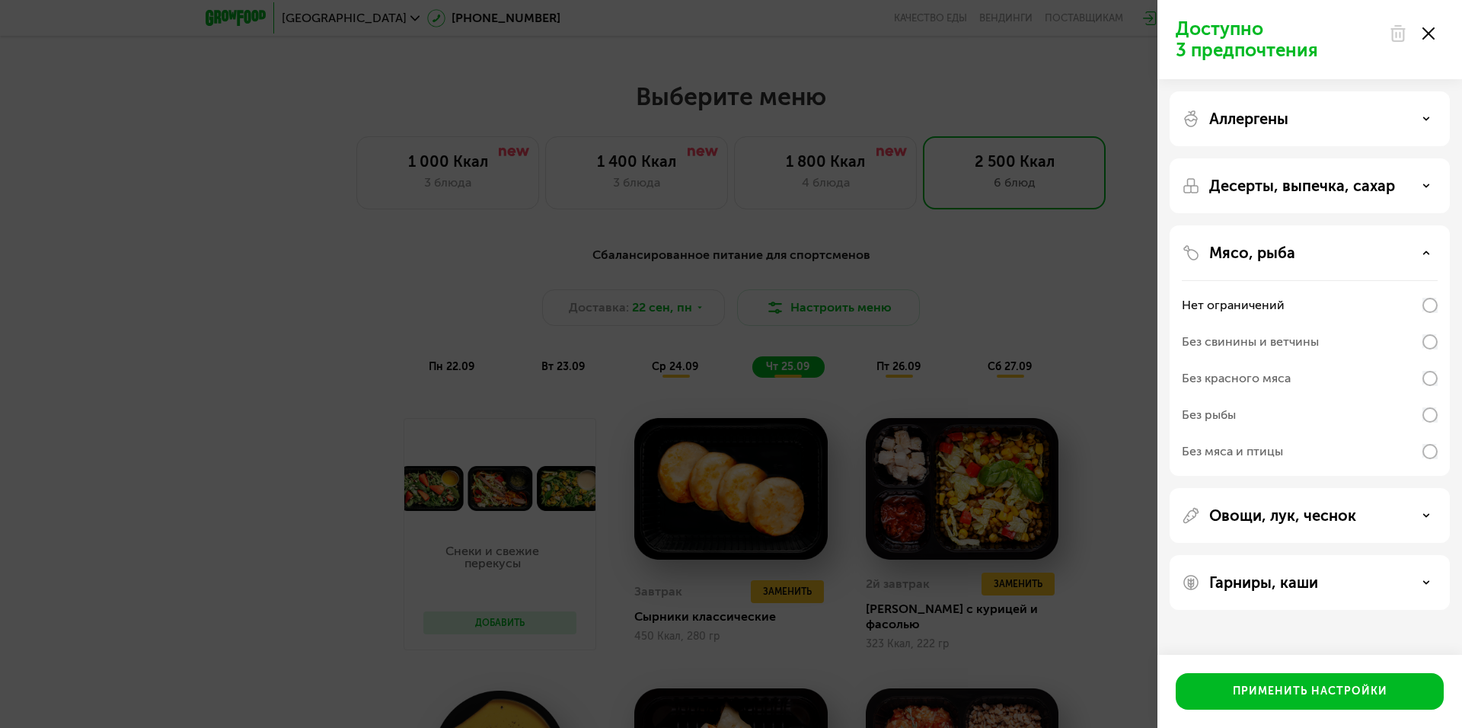
click at [1246, 410] on div "Без рыбы" at bounding box center [1310, 415] width 256 height 37
click at [1300, 688] on div "Применить настройки" at bounding box center [1310, 691] width 155 height 15
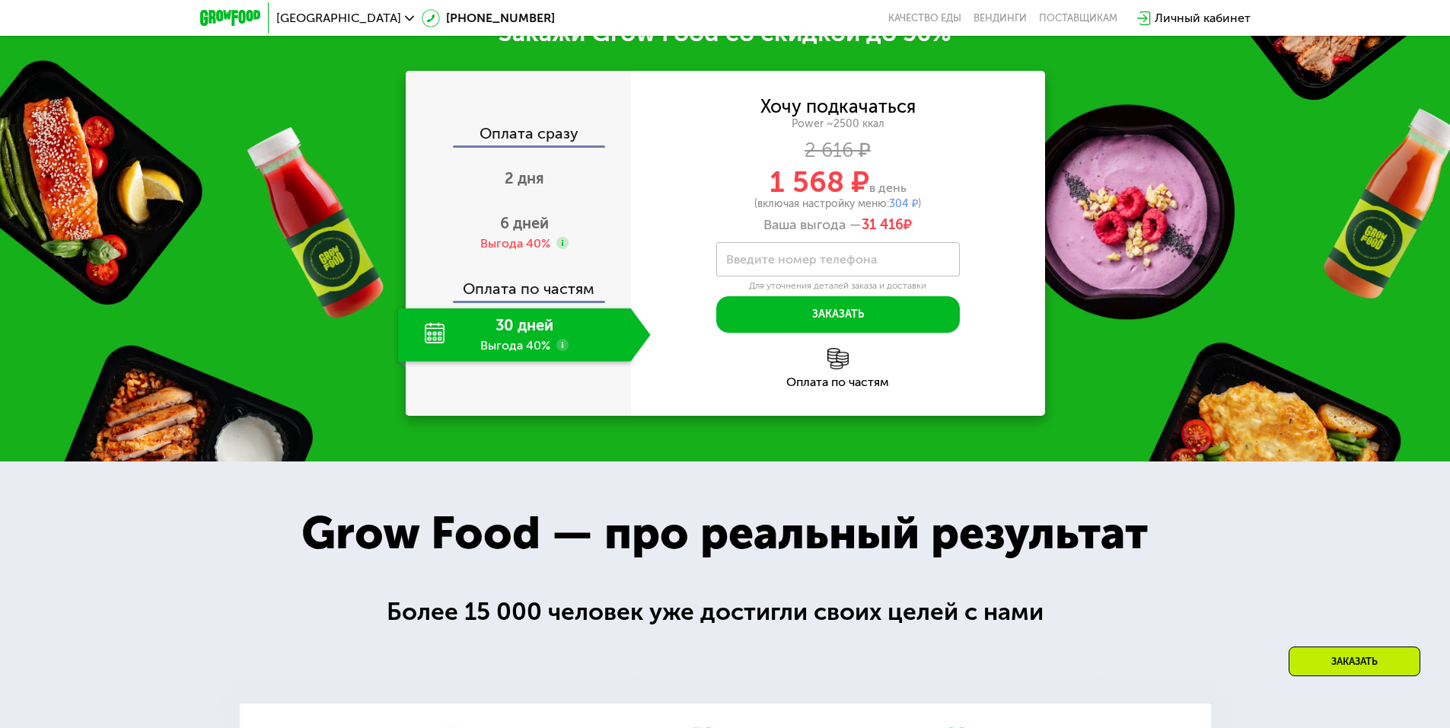
scroll to position [2644, 0]
